Goal: Task Accomplishment & Management: Use online tool/utility

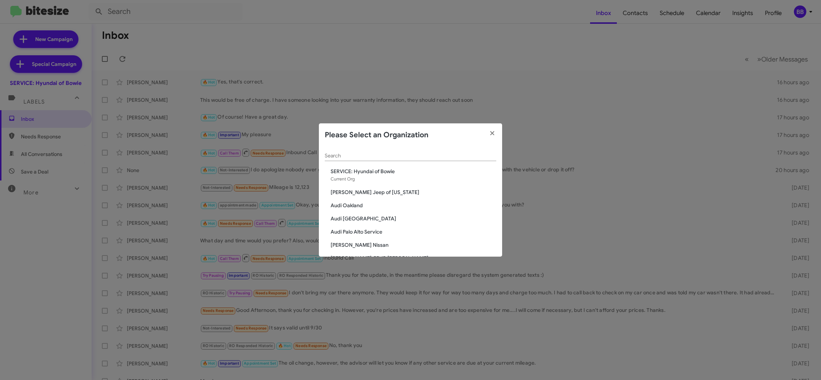
click at [341, 160] on div "Search" at bounding box center [411, 154] width 172 height 14
click at [341, 159] on div "Search" at bounding box center [411, 154] width 172 height 14
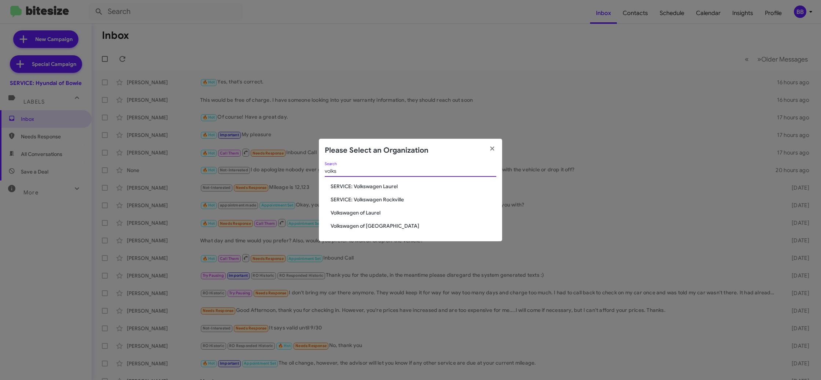
type input "volks"
click at [358, 188] on span "SERVICE: Volkswagen Laurel" at bounding box center [414, 186] width 166 height 7
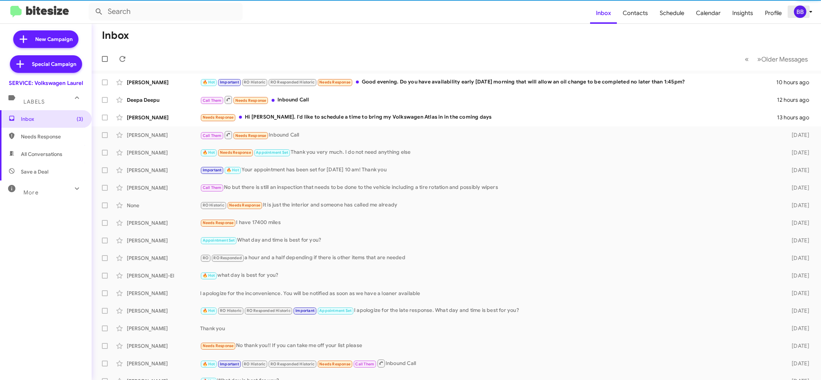
click at [804, 12] on div "BB" at bounding box center [800, 11] width 12 height 12
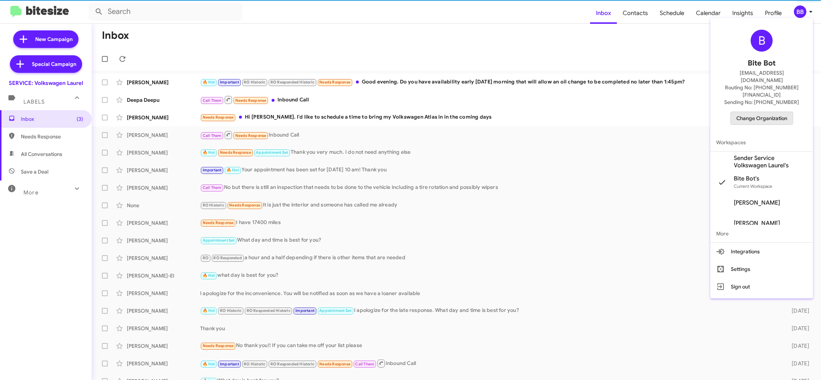
click at [753, 112] on span "Change Organization" at bounding box center [761, 118] width 51 height 12
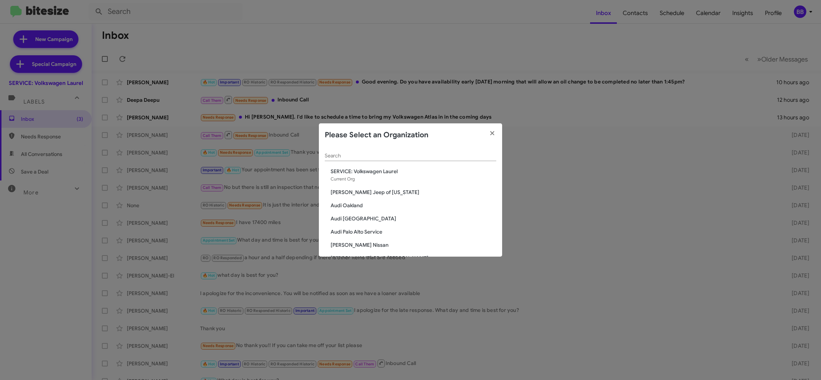
drag, startPoint x: 341, startPoint y: 149, endPoint x: 340, endPoint y: 154, distance: 4.5
click at [340, 152] on div "Search" at bounding box center [411, 154] width 172 height 14
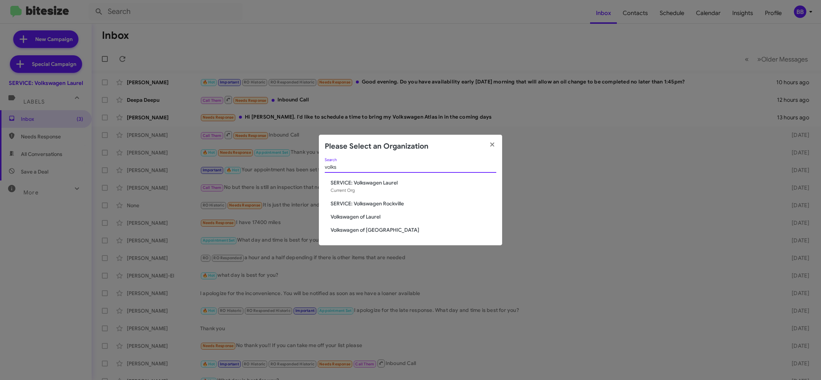
type input "volks"
click at [361, 215] on span "Volkswagen of Laurel" at bounding box center [414, 216] width 166 height 7
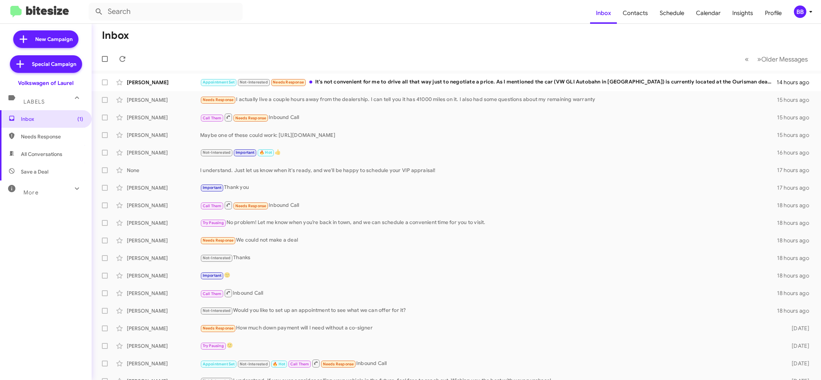
click at [805, 12] on div "BB" at bounding box center [800, 11] width 12 height 12
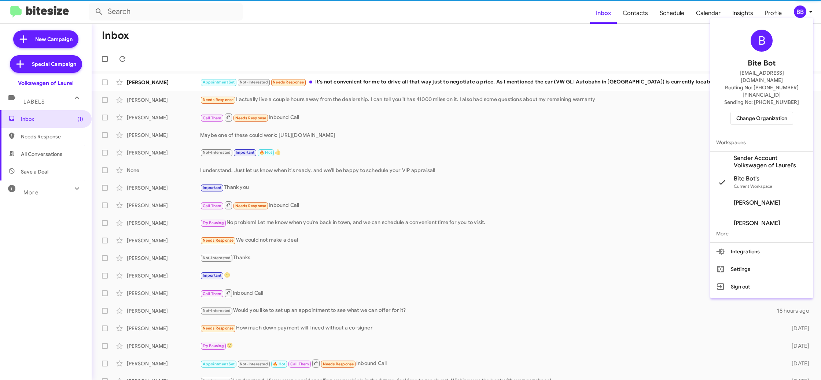
click at [761, 155] on span "Sender Account Volkswagen of Laurel's" at bounding box center [770, 162] width 73 height 15
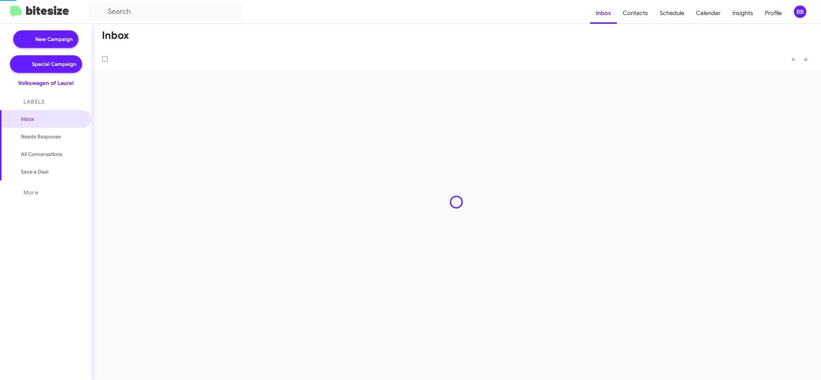
click at [643, 16] on body "Inbox Contacts Schedule Calendar Insights Profile BB New Campaign Special Campa…" at bounding box center [410, 190] width 821 height 380
click at [643, 16] on span "Contacts" at bounding box center [635, 13] width 37 height 21
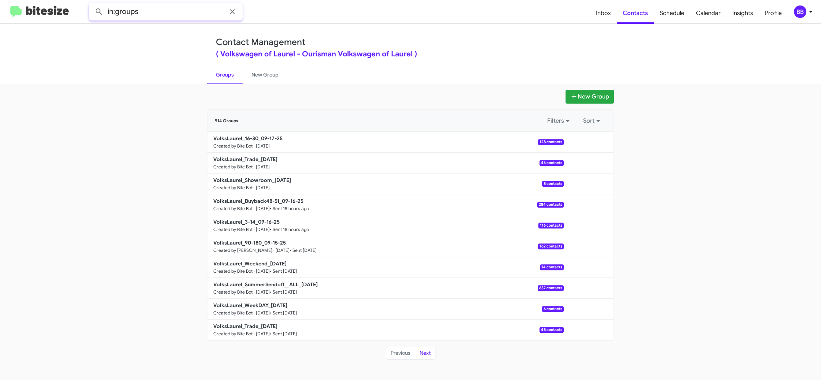
click at [199, 15] on input "in:groups" at bounding box center [166, 12] width 154 height 18
type input "in:groups sales"
click at [92, 4] on button at bounding box center [99, 11] width 15 height 15
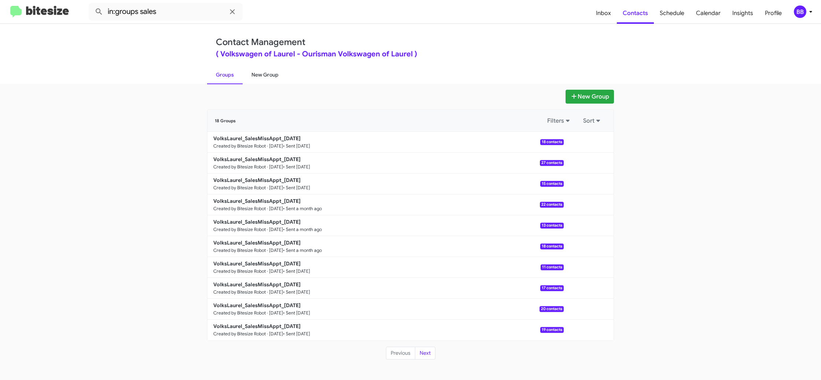
click at [266, 76] on link "New Group" at bounding box center [265, 74] width 45 height 19
click at [217, 74] on link "Groups" at bounding box center [225, 74] width 36 height 19
type input "in:groups"
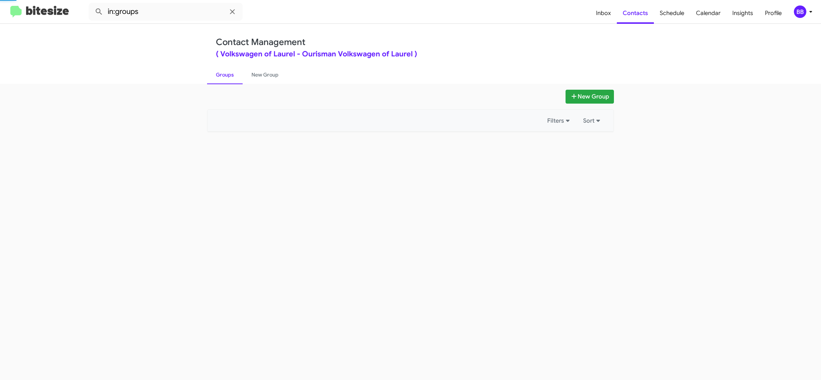
click at [217, 74] on link "Groups" at bounding box center [225, 74] width 36 height 19
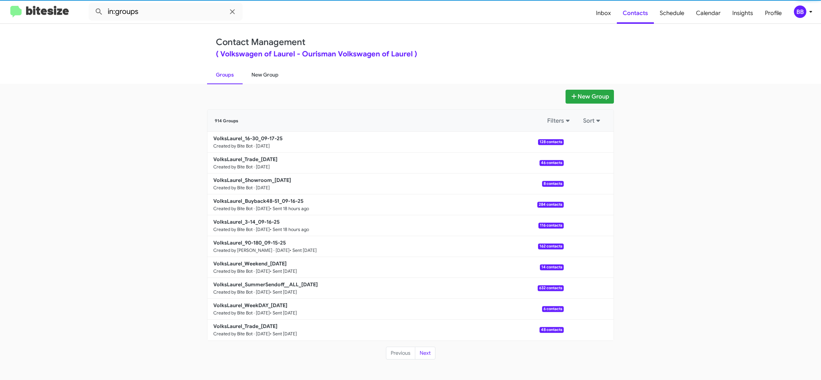
click at [252, 74] on link "New Group" at bounding box center [265, 74] width 45 height 19
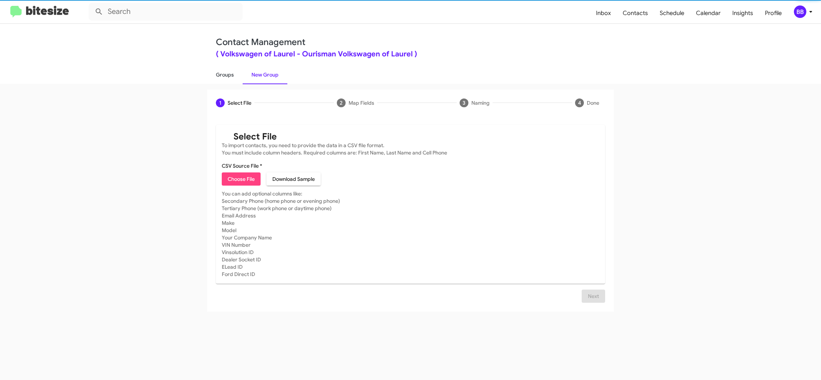
click at [233, 74] on link "Groups" at bounding box center [225, 74] width 36 height 19
type input "in:groups"
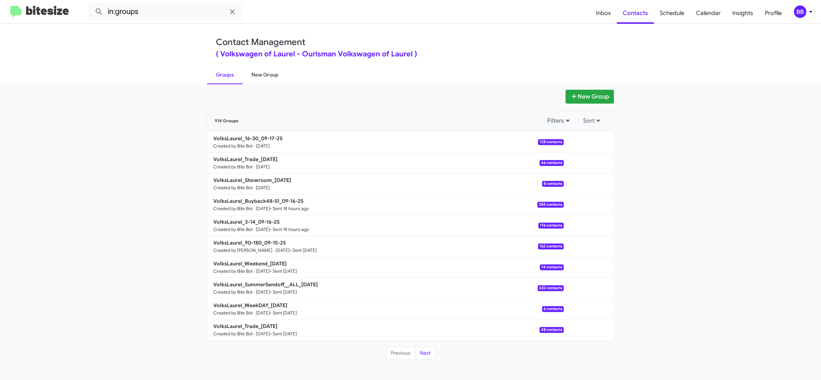
drag, startPoint x: 263, startPoint y: 81, endPoint x: 85, endPoint y: 358, distance: 329.6
click at [263, 81] on link "New Group" at bounding box center [265, 74] width 45 height 19
click at [264, 80] on link "New Group" at bounding box center [265, 74] width 45 height 19
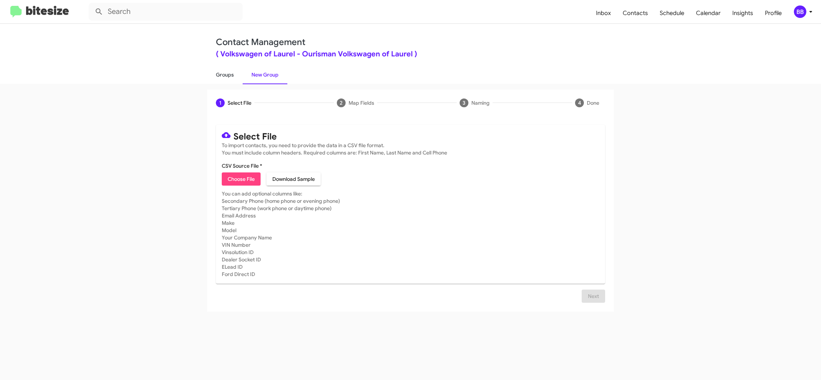
click at [232, 73] on link "Groups" at bounding box center [225, 74] width 36 height 19
type input "in:groups"
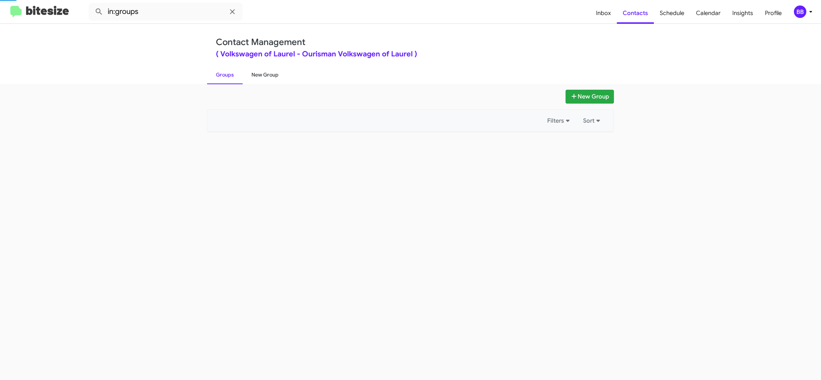
drag, startPoint x: 232, startPoint y: 73, endPoint x: 260, endPoint y: 71, distance: 27.2
click at [232, 73] on link "Groups" at bounding box center [225, 74] width 36 height 19
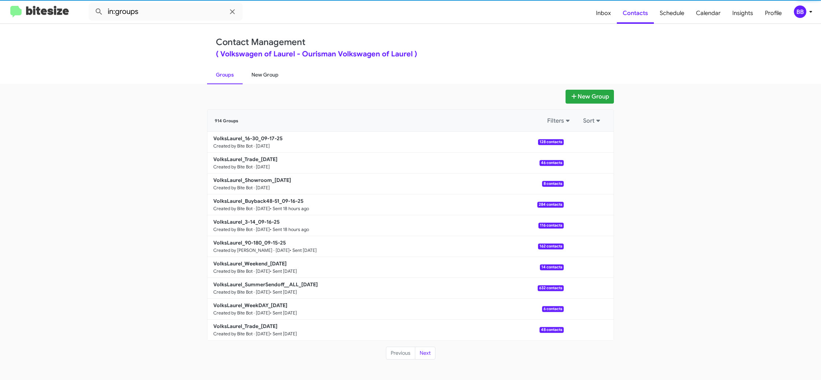
click at [260, 71] on link "New Group" at bounding box center [265, 74] width 45 height 19
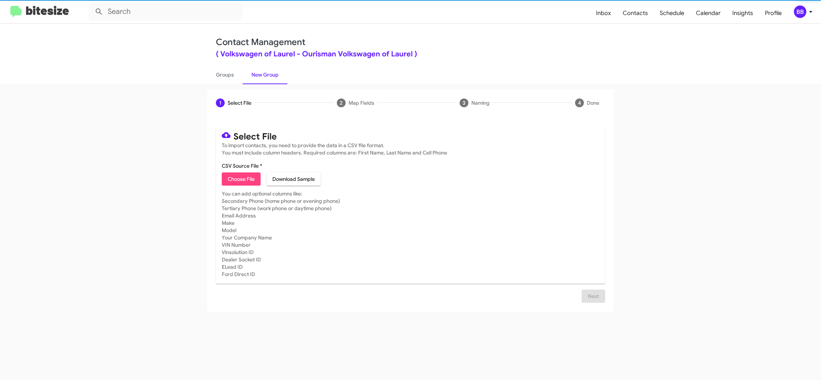
drag, startPoint x: 260, startPoint y: 71, endPoint x: 241, endPoint y: 126, distance: 58.5
click at [260, 69] on link "New Group" at bounding box center [265, 74] width 45 height 19
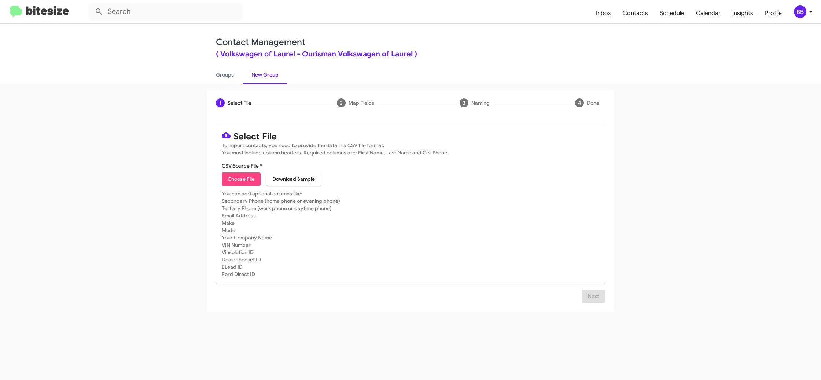
click at [238, 179] on span "Choose File" at bounding box center [241, 179] width 27 height 13
type input "VolksLaurel_SalesMissAppt_09-17-25"
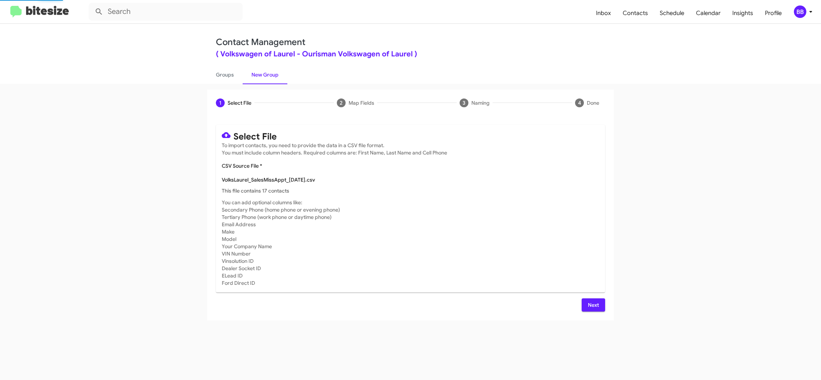
click at [520, 207] on mat-card-subtitle "You can add optional columns like: Secondary Phone (home phone or evening phone…" at bounding box center [411, 243] width 378 height 88
click at [586, 305] on button "Next" at bounding box center [593, 305] width 23 height 13
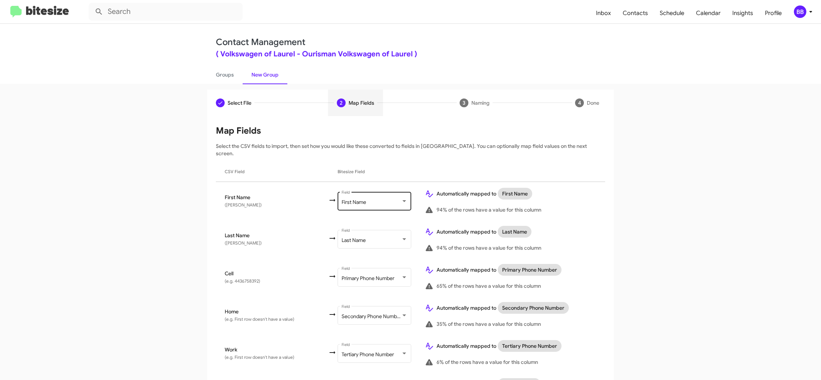
scroll to position [249, 0]
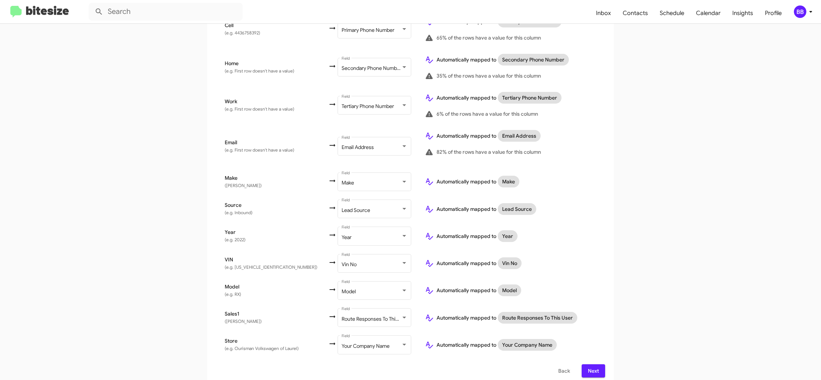
click at [809, 15] on icon at bounding box center [810, 11] width 9 height 9
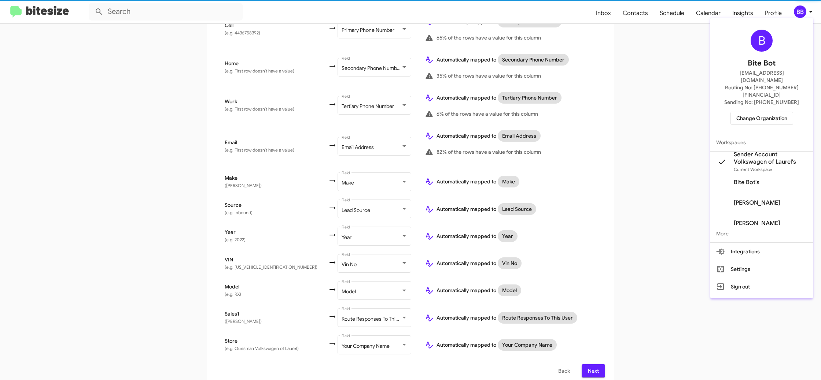
click at [809, 15] on div at bounding box center [410, 190] width 821 height 380
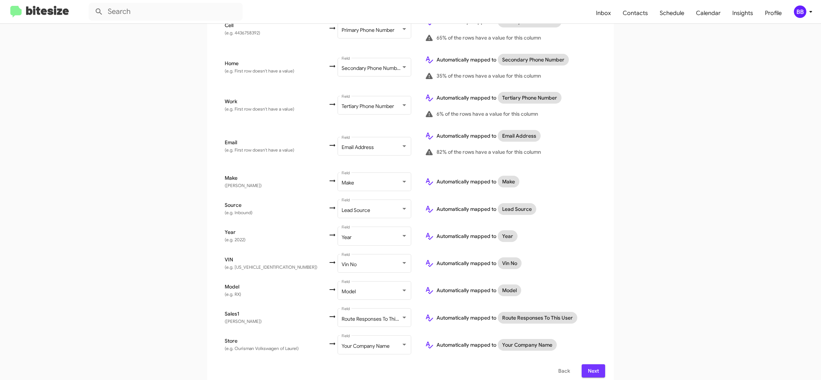
click at [595, 365] on span "Next" at bounding box center [594, 371] width 12 height 13
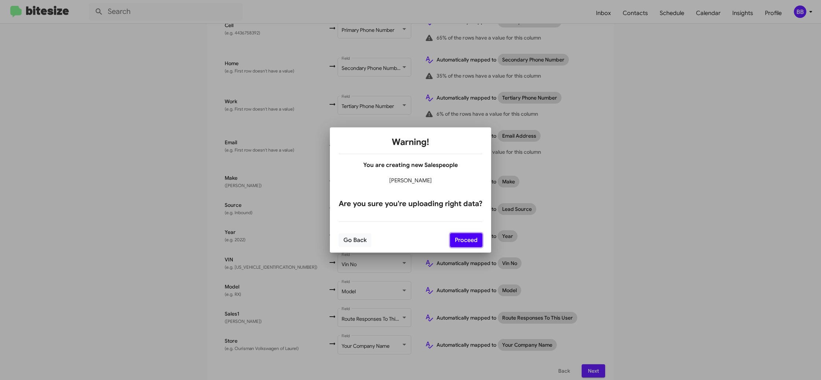
click at [470, 238] on button "Proceed" at bounding box center [466, 240] width 32 height 14
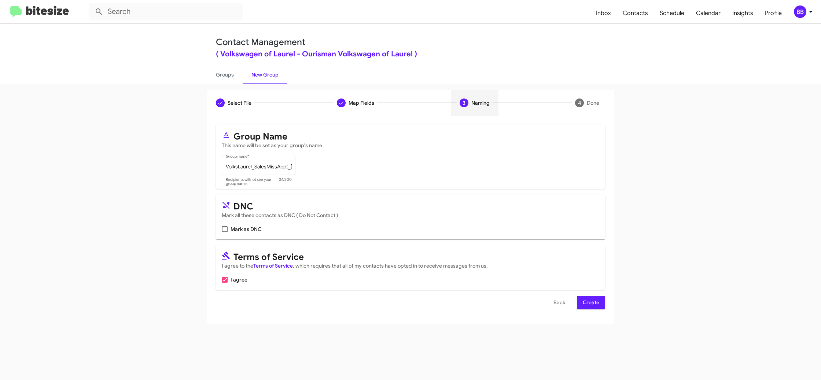
scroll to position [0, 0]
click at [589, 305] on span "Create" at bounding box center [591, 302] width 16 height 13
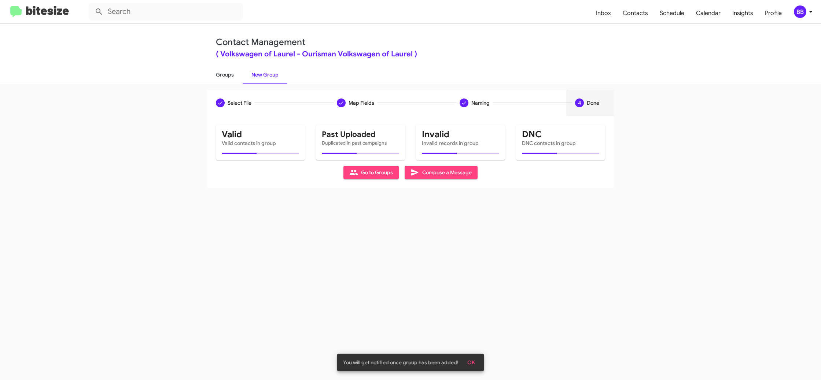
click at [228, 77] on link "Groups" at bounding box center [225, 74] width 36 height 19
type input "in:groups"
click at [228, 77] on link "Groups" at bounding box center [225, 74] width 36 height 19
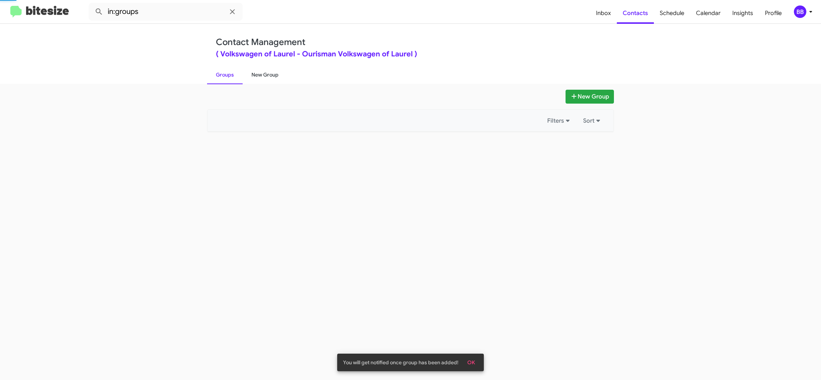
drag, startPoint x: 228, startPoint y: 77, endPoint x: 260, endPoint y: 75, distance: 32.7
click at [228, 76] on link "Groups" at bounding box center [225, 74] width 36 height 19
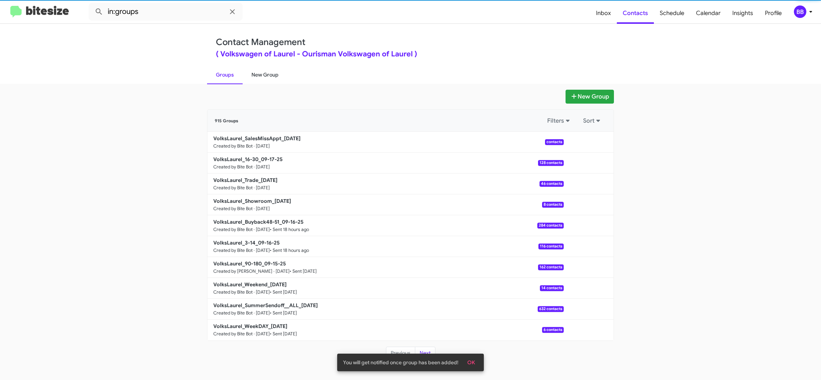
click at [260, 75] on link "New Group" at bounding box center [265, 74] width 45 height 19
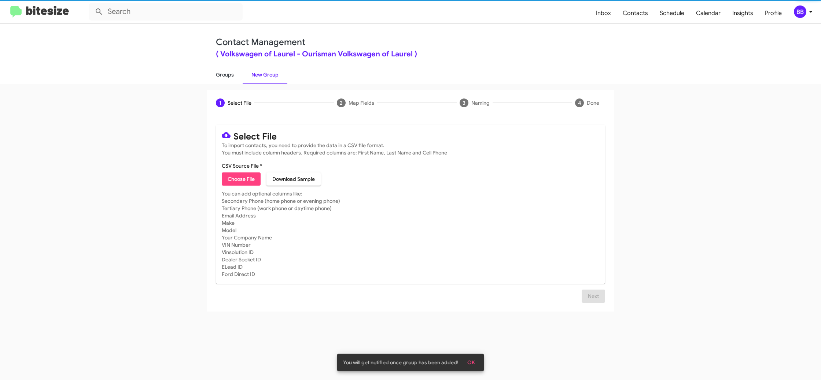
click at [234, 76] on link "Groups" at bounding box center [225, 74] width 36 height 19
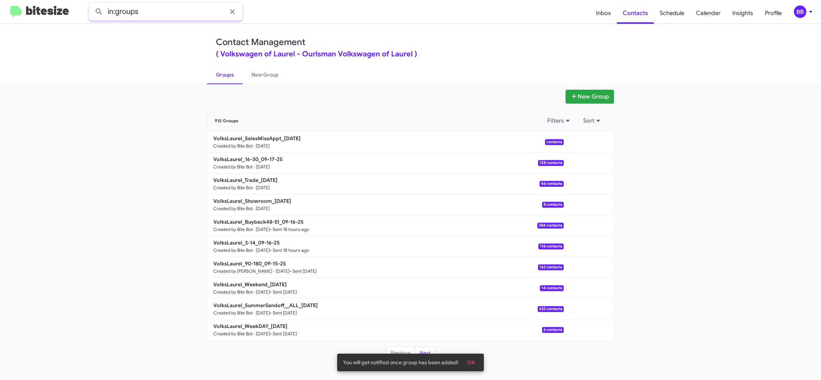
click at [155, 14] on input "in:groups" at bounding box center [166, 12] width 154 height 18
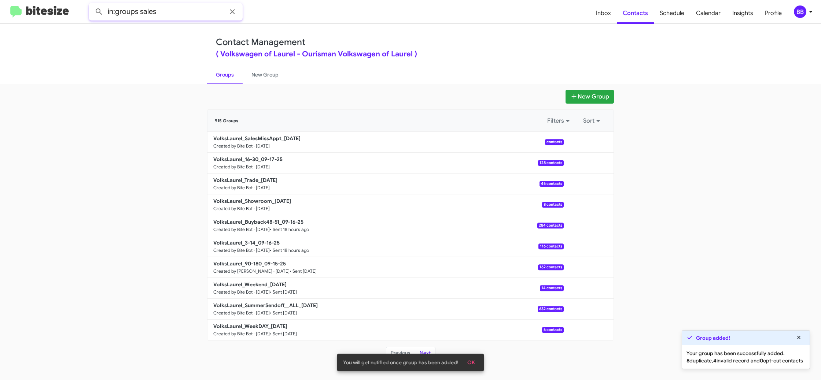
type input "in:groups sales"
click at [92, 4] on button at bounding box center [99, 11] width 15 height 15
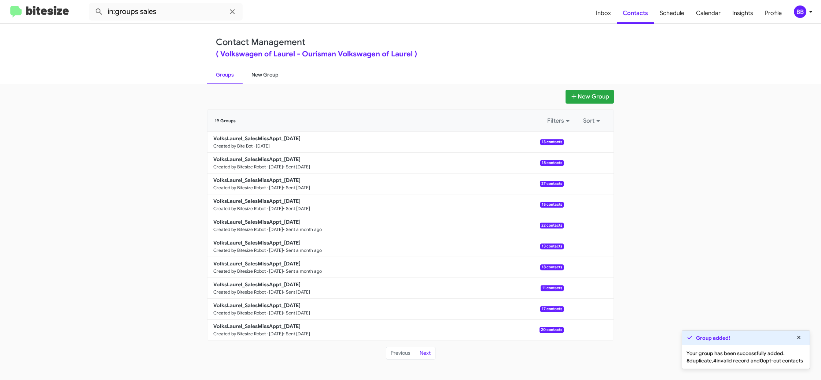
click at [248, 71] on link "New Group" at bounding box center [265, 74] width 45 height 19
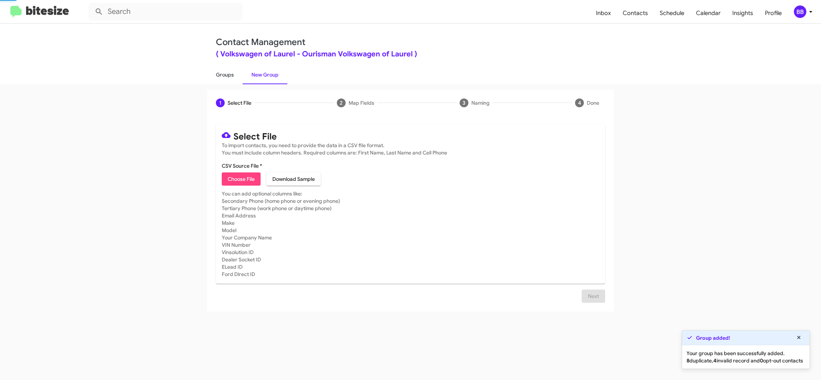
click at [228, 74] on link "Groups" at bounding box center [225, 74] width 36 height 19
type input "in:groups"
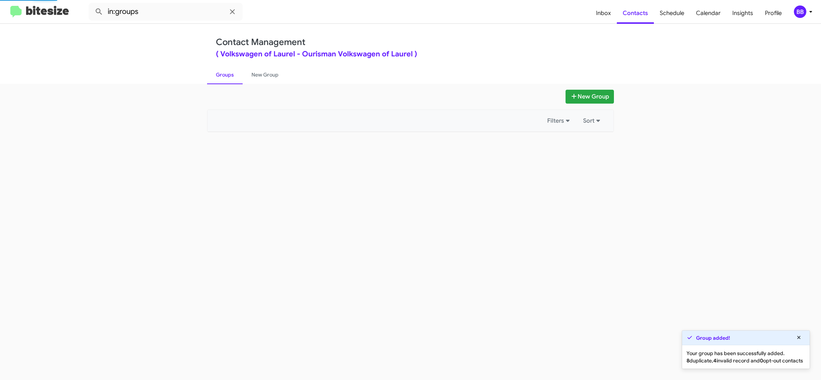
click at [228, 74] on link "Groups" at bounding box center [225, 74] width 36 height 19
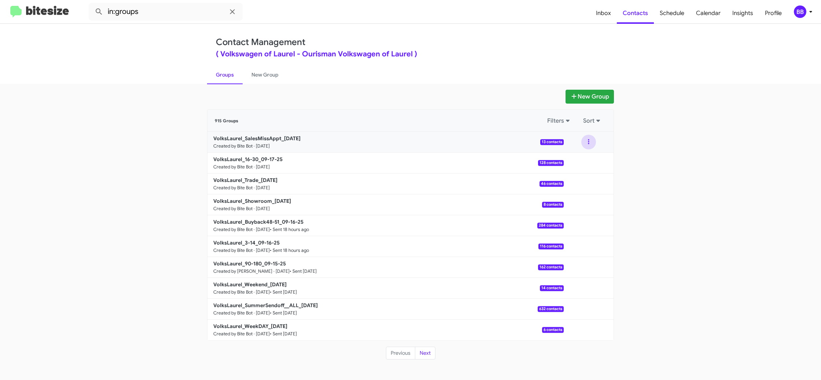
click at [589, 142] on button at bounding box center [588, 142] width 15 height 15
click at [576, 181] on button "Archive" at bounding box center [566, 180] width 59 height 18
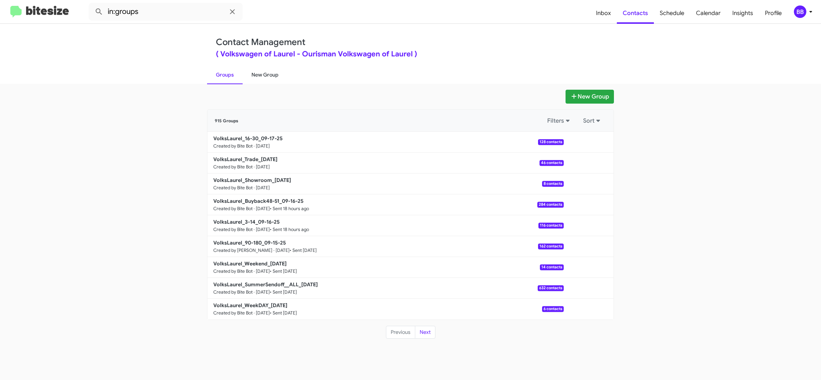
click at [260, 80] on link "New Group" at bounding box center [265, 74] width 45 height 19
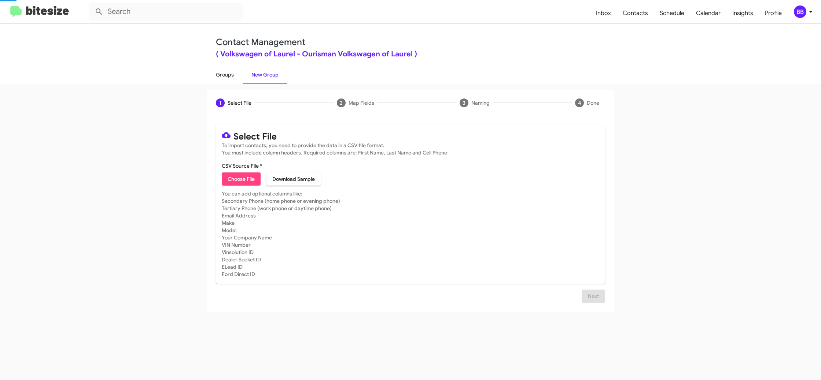
click at [238, 77] on link "Groups" at bounding box center [225, 74] width 36 height 19
type input "in:groups"
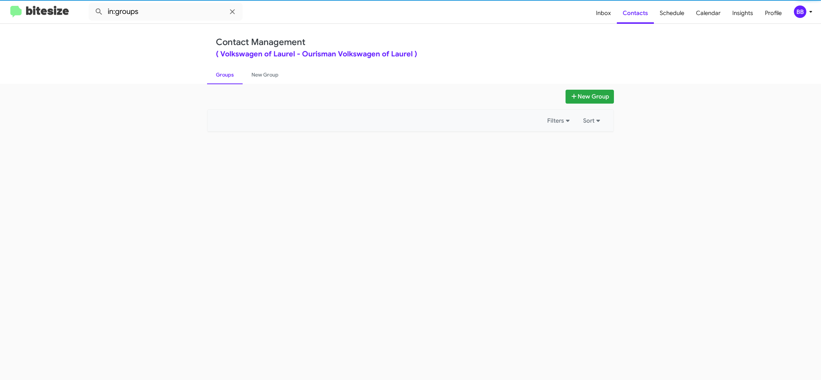
click at [238, 77] on link "Groups" at bounding box center [225, 74] width 36 height 19
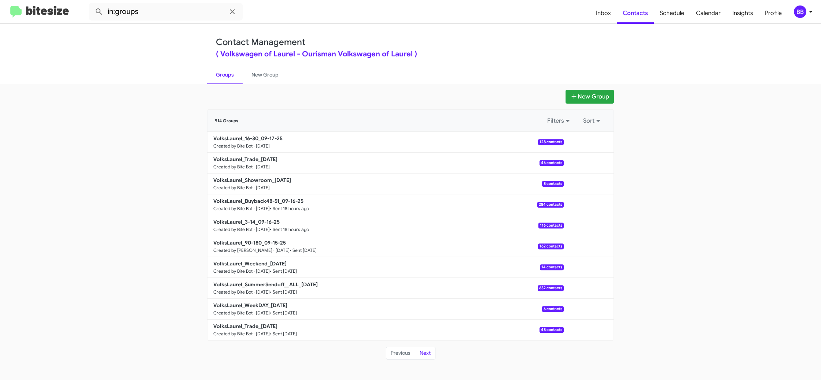
click at [803, 14] on div "BB" at bounding box center [800, 11] width 12 height 12
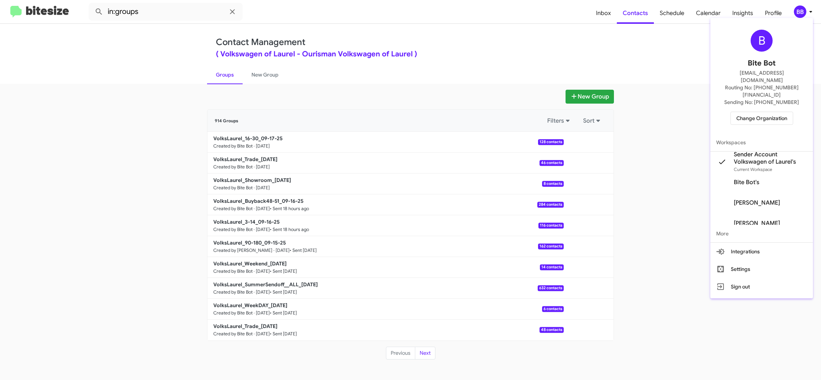
click at [764, 112] on span "Change Organization" at bounding box center [761, 118] width 51 height 12
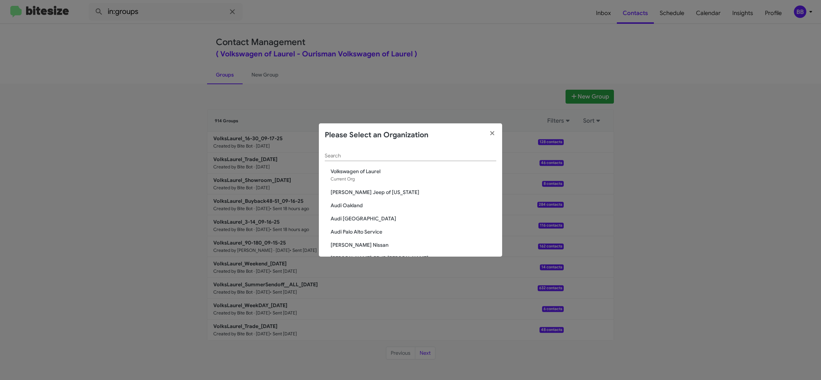
click at [371, 159] on div "Search" at bounding box center [411, 154] width 172 height 14
type input "a"
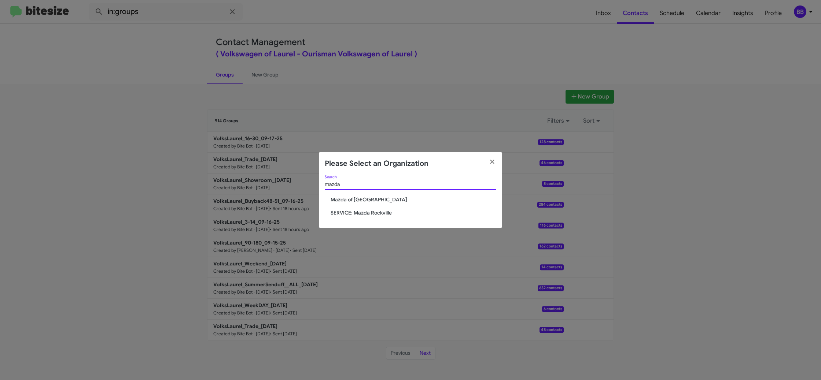
type input "mazda"
click at [376, 214] on span "SERVICE: Mazda Rockville" at bounding box center [414, 212] width 166 height 7
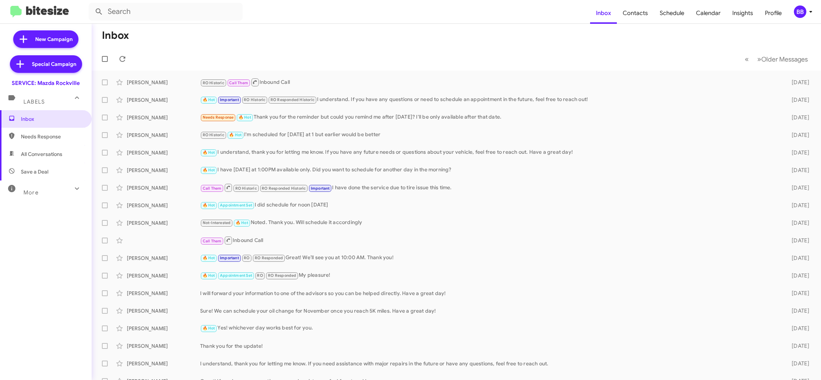
drag, startPoint x: 804, startPoint y: 12, endPoint x: 801, endPoint y: 14, distance: 3.9
click at [803, 13] on div "BB" at bounding box center [800, 11] width 12 height 12
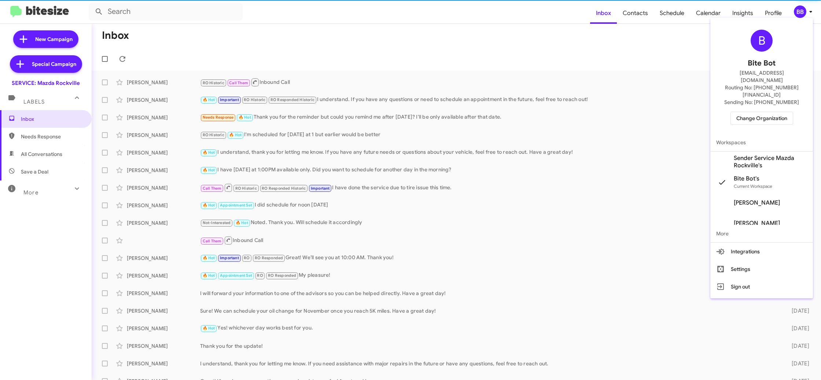
click at [769, 155] on span "Sender Service Mazda Rockville's" at bounding box center [770, 162] width 73 height 15
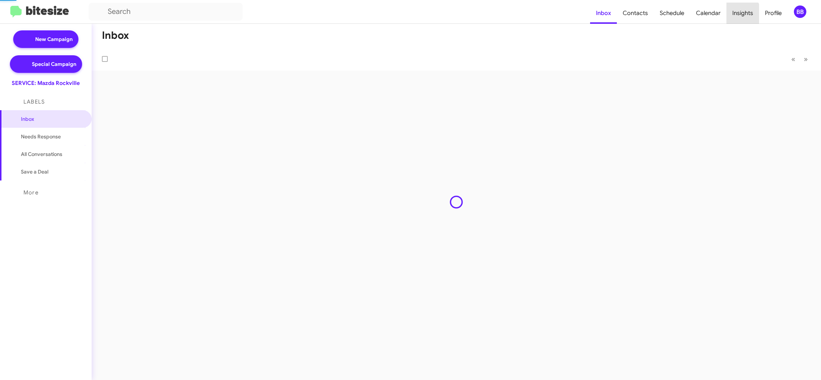
click at [742, 14] on span "Insights" at bounding box center [742, 13] width 33 height 21
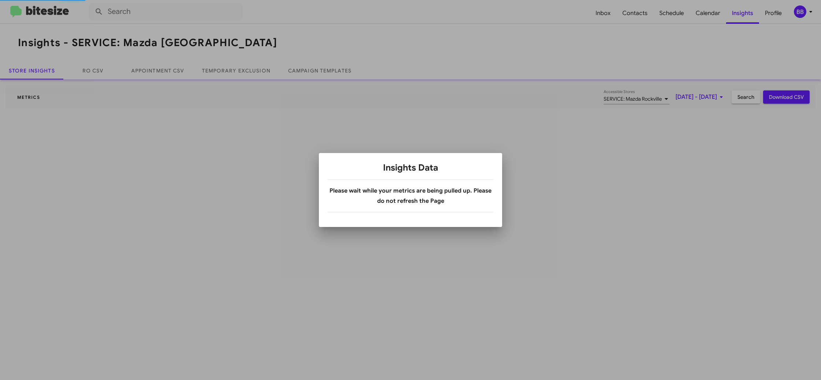
click at [742, 13] on div at bounding box center [410, 190] width 821 height 380
click at [227, 69] on div at bounding box center [410, 190] width 821 height 380
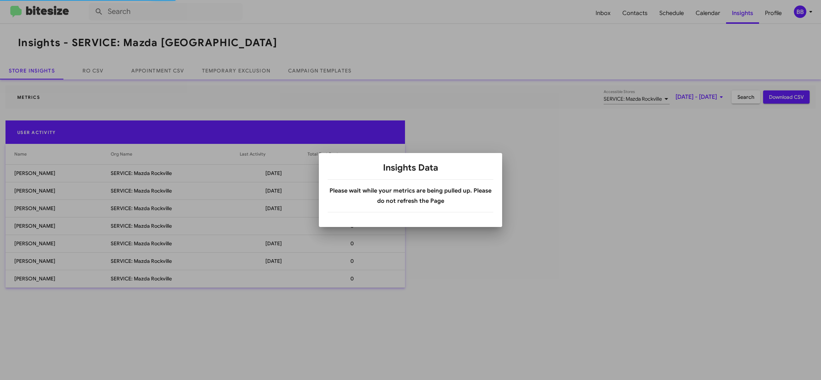
click at [227, 69] on div at bounding box center [410, 190] width 821 height 380
click at [227, 69] on body "Inbox Contacts Schedule Calendar Insights Profile BB Insights - SERVICE: Mazda …" at bounding box center [410, 190] width 821 height 380
click at [227, 69] on link "Temporary Exclusion" at bounding box center [236, 71] width 86 height 18
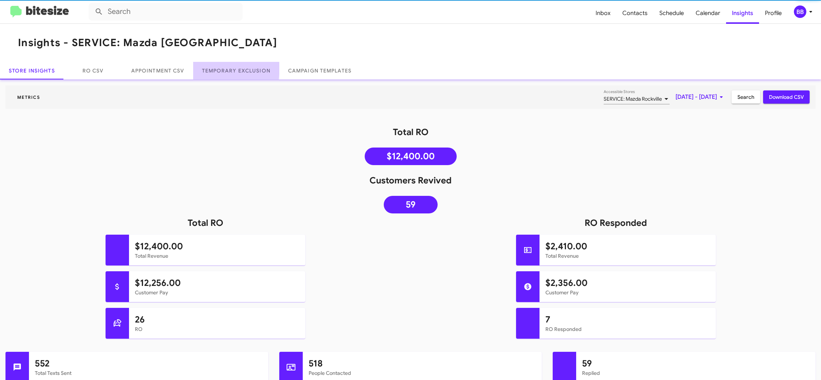
click at [227, 69] on link "Temporary Exclusion" at bounding box center [236, 71] width 86 height 18
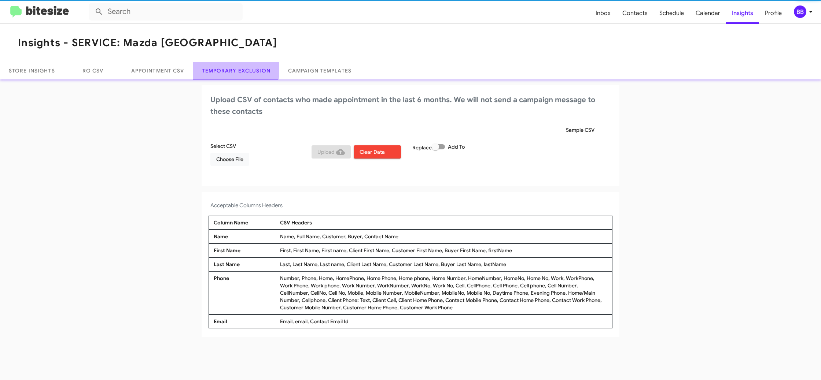
click at [227, 69] on link "Temporary Exclusion" at bounding box center [236, 71] width 86 height 18
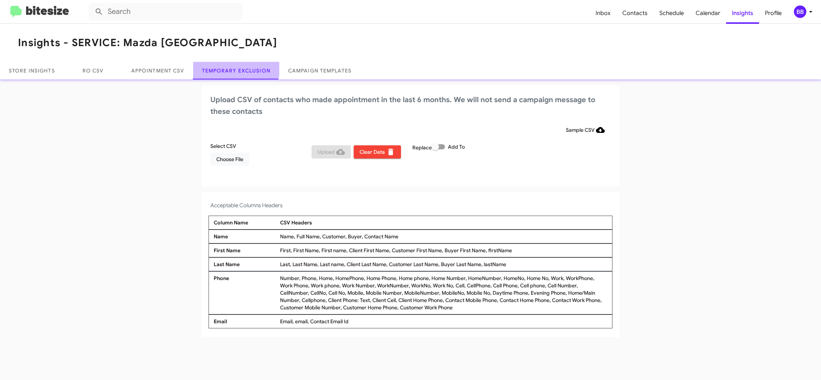
click at [227, 69] on link "Temporary Exclusion" at bounding box center [236, 71] width 86 height 18
drag, startPoint x: 439, startPoint y: 148, endPoint x: 456, endPoint y: 142, distance: 18.5
click at [441, 148] on span at bounding box center [438, 146] width 13 height 5
click at [435, 150] on input "Add To" at bounding box center [435, 150] width 0 height 0
checkbox input "true"
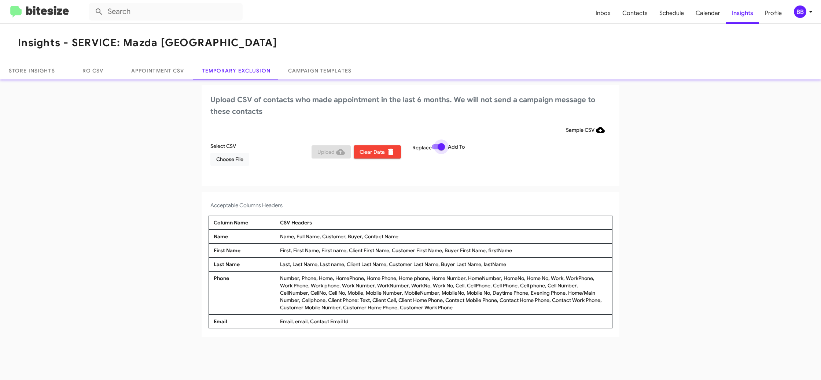
click at [472, 135] on div "Sample CSV" at bounding box center [410, 130] width 400 height 13
click at [795, 17] on span "BB" at bounding box center [805, 11] width 22 height 12
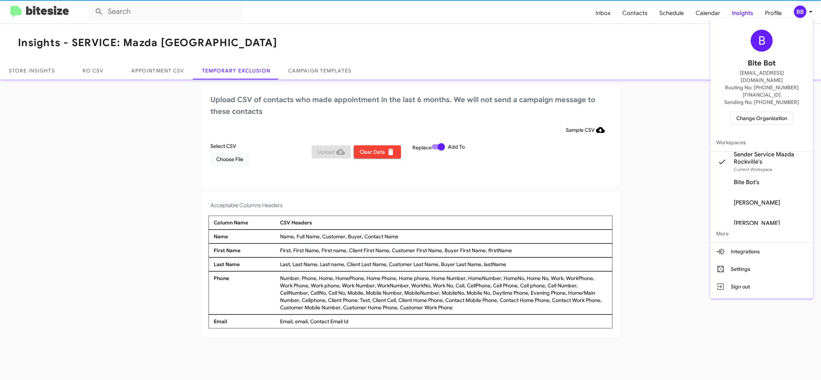
click at [214, 157] on div at bounding box center [410, 190] width 821 height 380
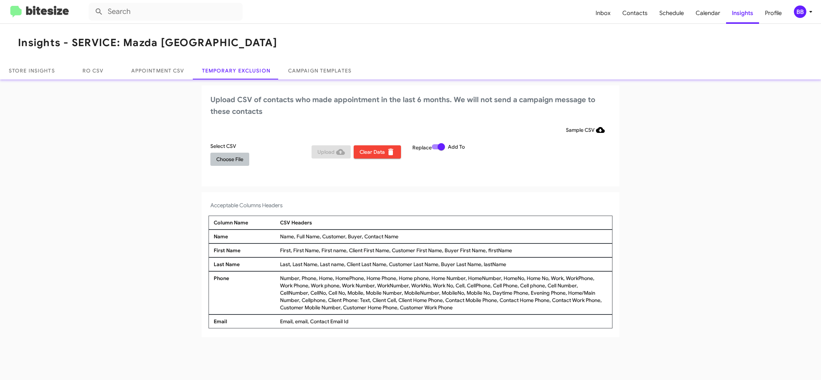
click at [224, 157] on span "Choose File" at bounding box center [229, 159] width 27 height 13
click at [799, 17] on div "BB" at bounding box center [800, 11] width 12 height 12
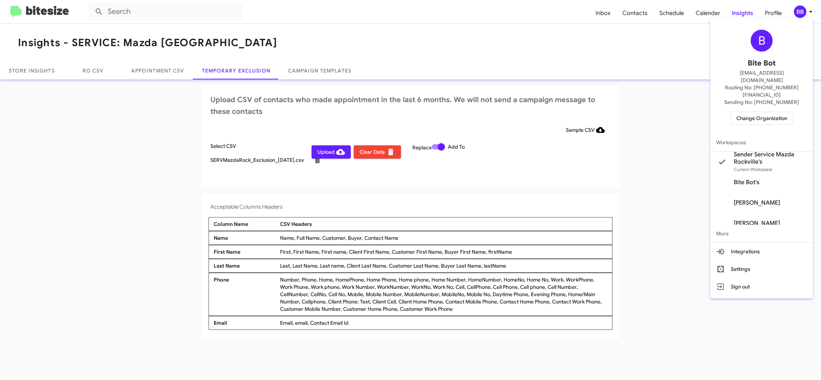
click at [320, 166] on div at bounding box center [410, 190] width 821 height 380
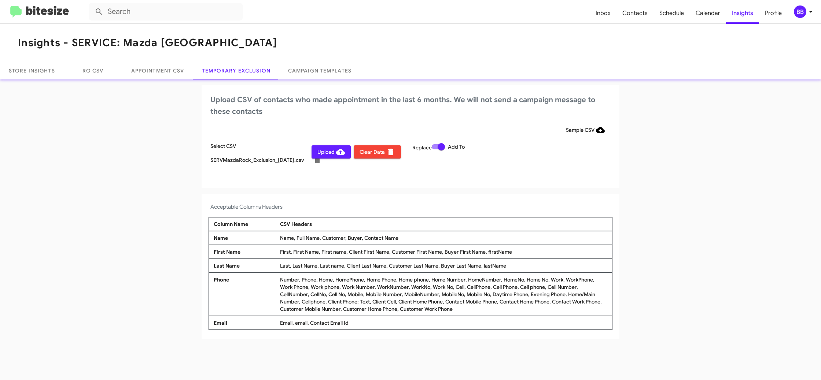
click at [328, 155] on span "Upload" at bounding box center [330, 152] width 27 height 13
click at [610, 22] on span "Inbox" at bounding box center [603, 13] width 27 height 21
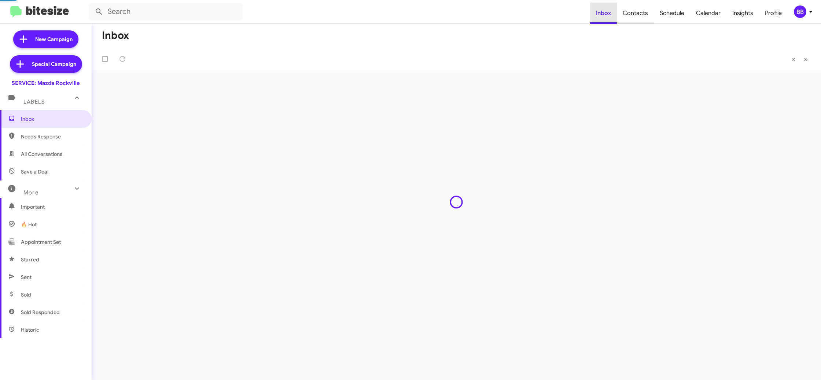
click at [622, 18] on span "Contacts" at bounding box center [635, 13] width 37 height 21
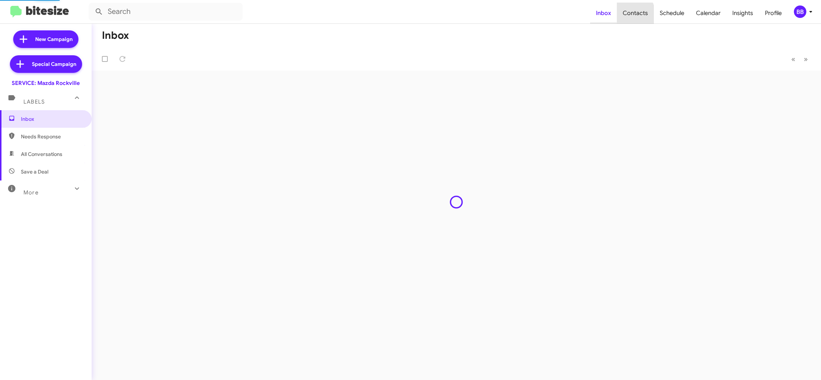
type input "in:groups"
